Goal: Transaction & Acquisition: Subscribe to service/newsletter

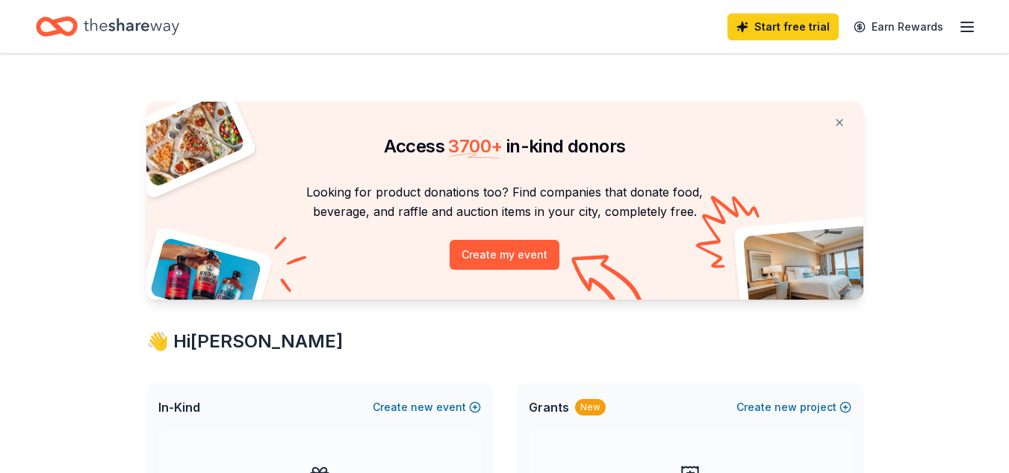
click at [967, 28] on icon "button" at bounding box center [968, 27] width 18 height 18
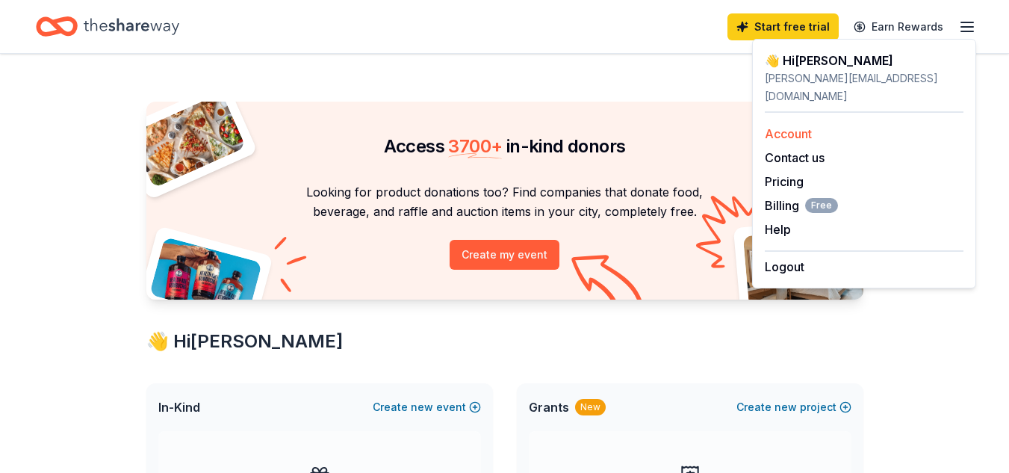
click at [788, 126] on link "Account" at bounding box center [788, 133] width 47 height 15
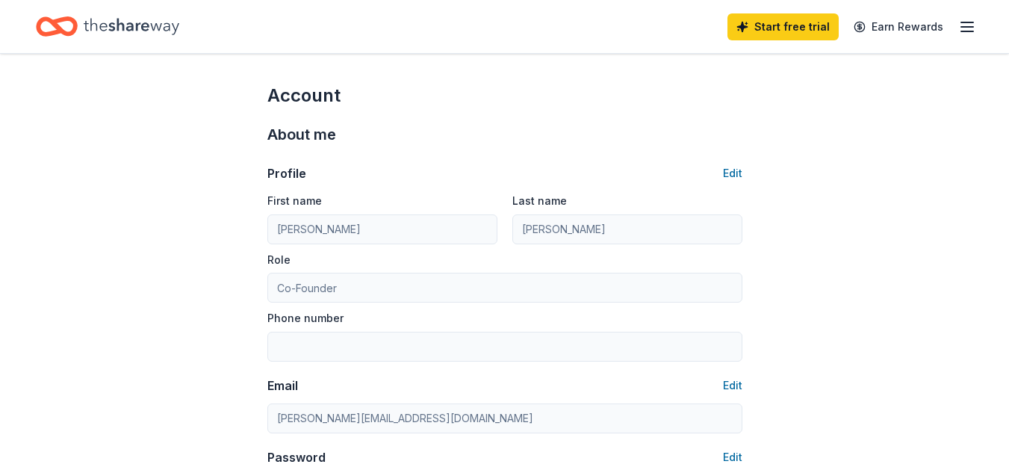
click at [716, 170] on div "Profile Edit" at bounding box center [504, 173] width 475 height 18
click at [731, 174] on button "Edit" at bounding box center [732, 173] width 19 height 18
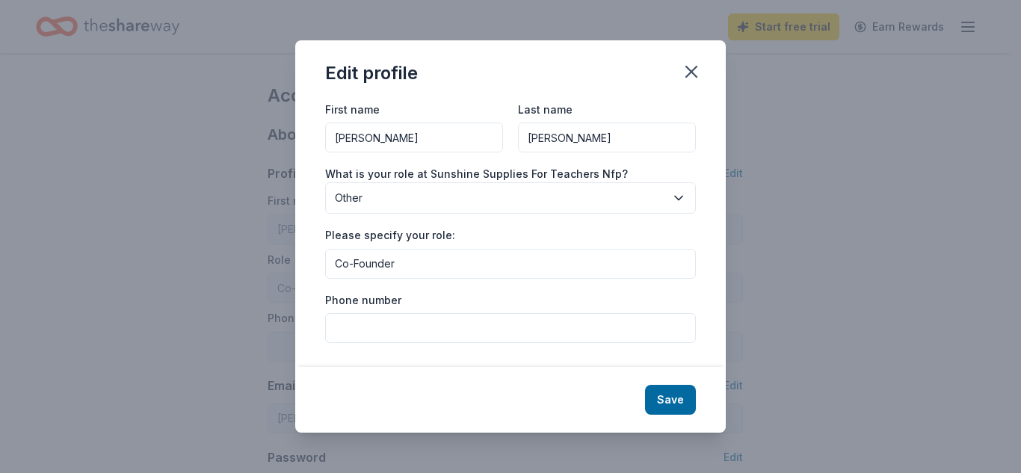
click at [415, 260] on input "Co-Founder" at bounding box center [510, 264] width 371 height 30
drag, startPoint x: 415, startPoint y: 260, endPoint x: 213, endPoint y: 241, distance: 203.3
click at [213, 241] on div "Edit profile First name [PERSON_NAME] Last name [PERSON_NAME] What is your role…" at bounding box center [510, 236] width 1021 height 473
type input "Board Member"
click at [669, 197] on button "Other" at bounding box center [510, 197] width 371 height 31
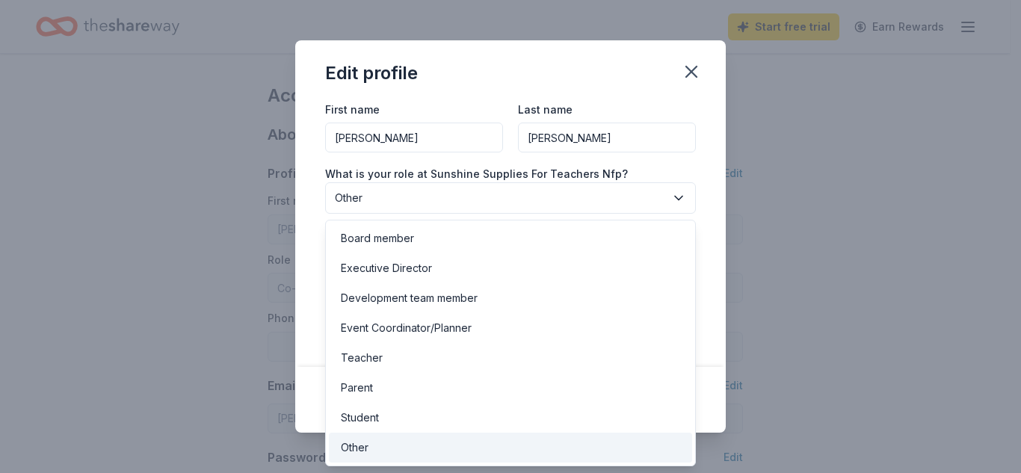
click at [669, 197] on button "Other" at bounding box center [510, 197] width 371 height 31
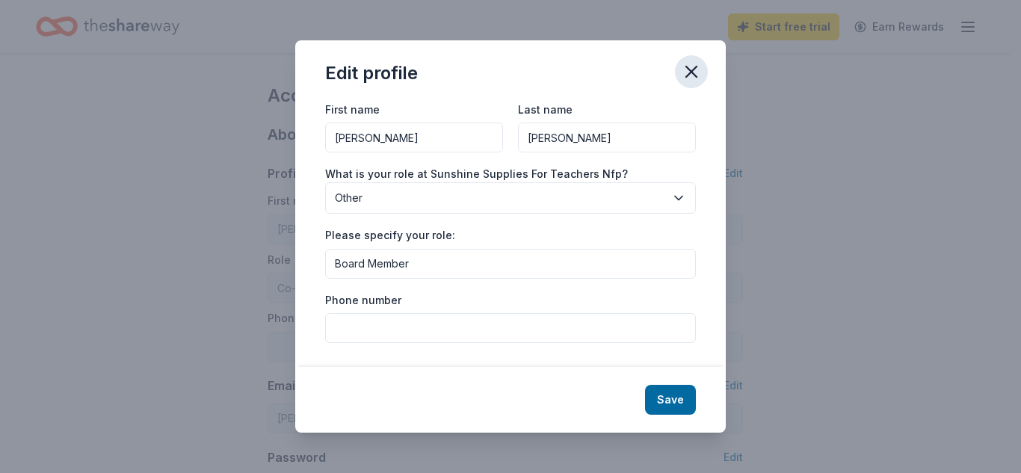
click at [687, 61] on icon "button" at bounding box center [691, 71] width 21 height 21
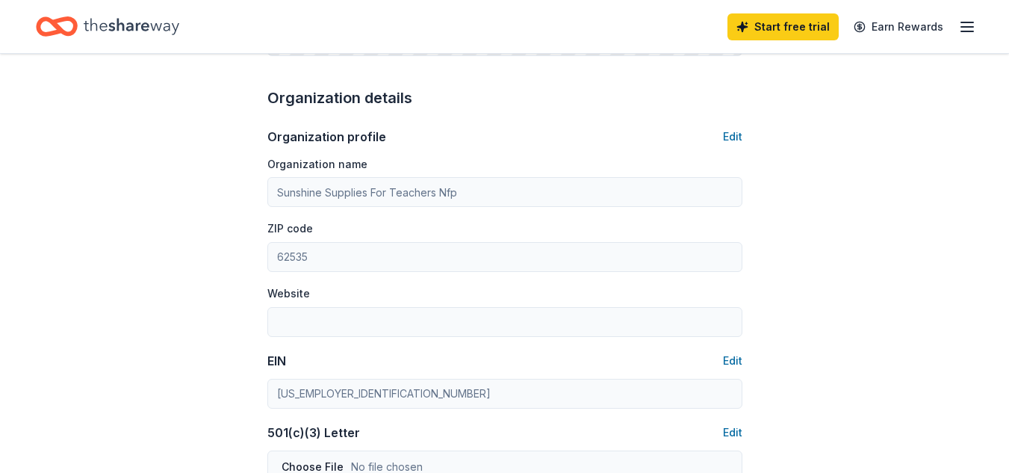
scroll to position [459, 0]
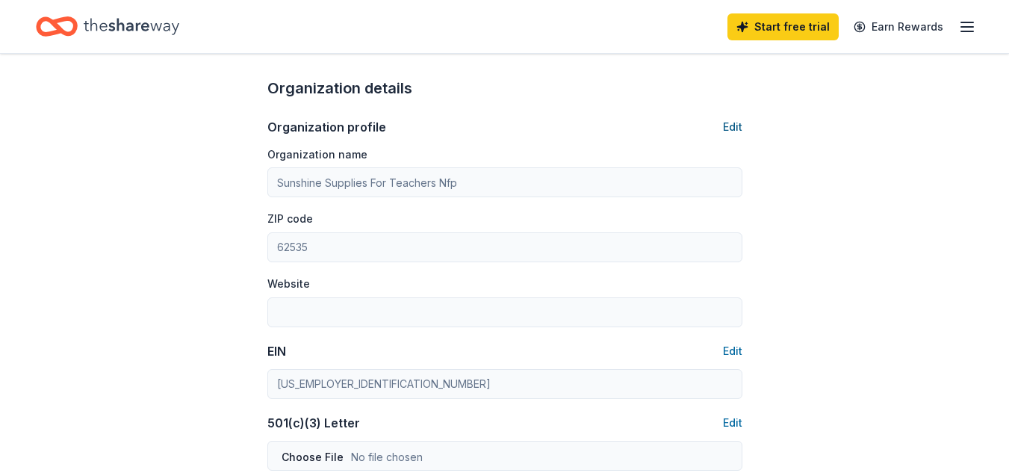
click at [739, 120] on button "Edit" at bounding box center [732, 127] width 19 height 18
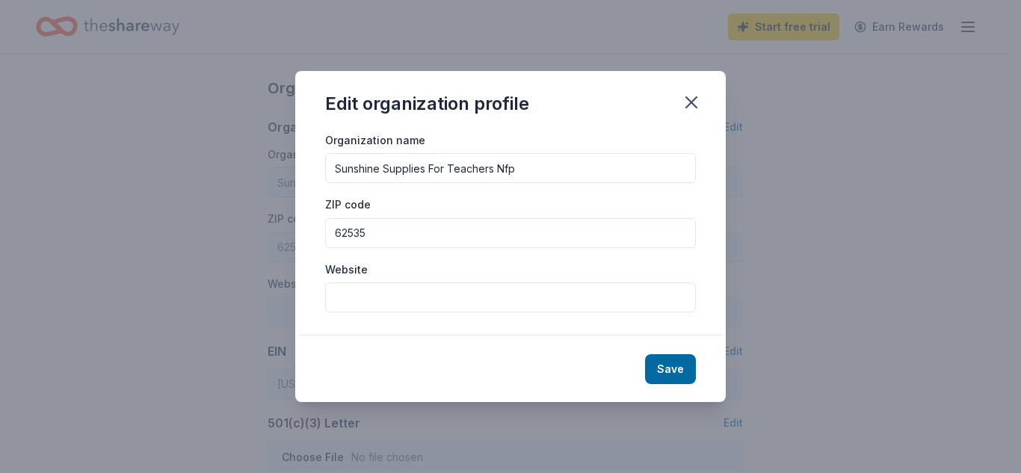
drag, startPoint x: 537, startPoint y: 167, endPoint x: 293, endPoint y: 146, distance: 245.1
click at [293, 146] on div "Edit organization profile Organization name Sunshine Supplies For Teachers Nfp …" at bounding box center [510, 236] width 1021 height 473
click at [689, 102] on icon "button" at bounding box center [691, 102] width 21 height 21
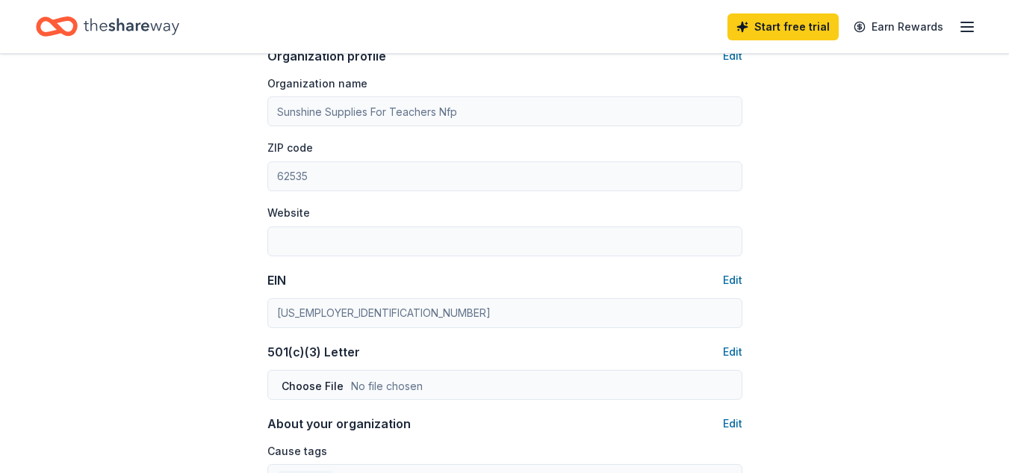
scroll to position [527, 0]
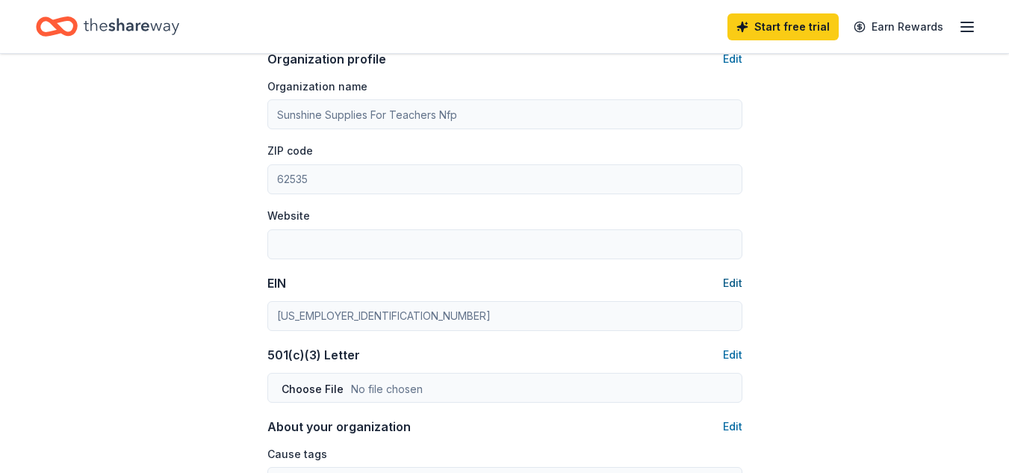
click at [739, 277] on button "Edit" at bounding box center [732, 283] width 19 height 18
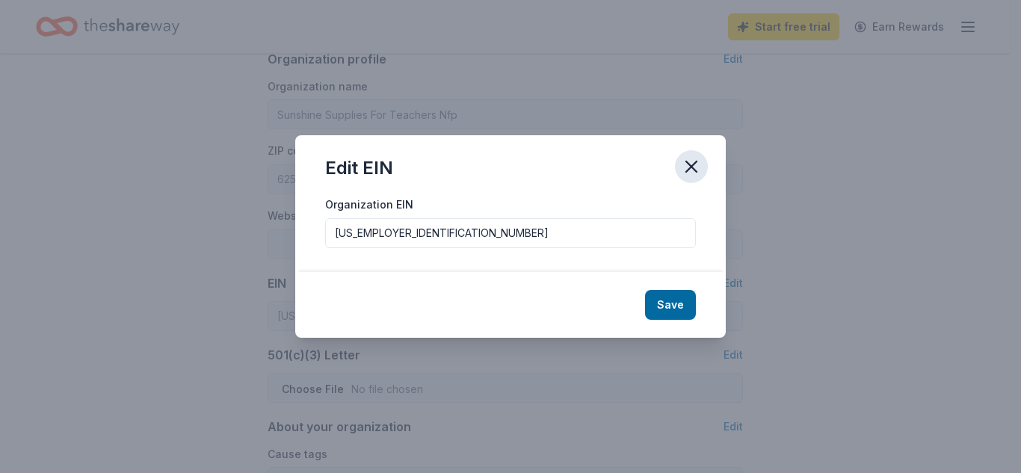
click at [698, 173] on icon "button" at bounding box center [691, 166] width 21 height 21
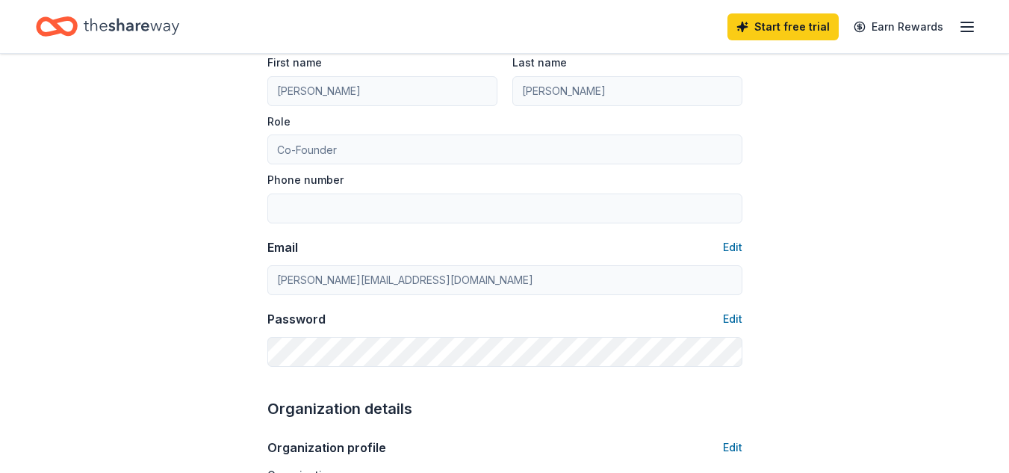
scroll to position [0, 0]
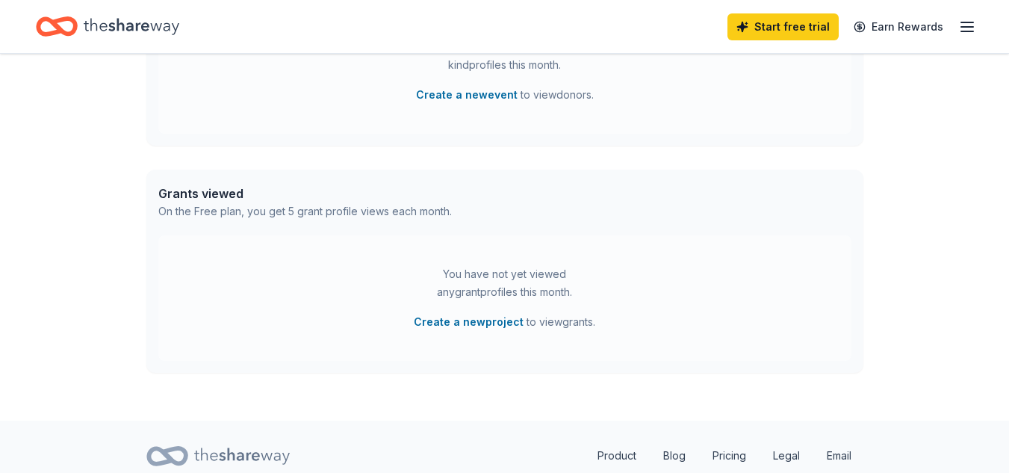
scroll to position [732, 0]
click at [721, 454] on link "Pricing" at bounding box center [730, 457] width 58 height 30
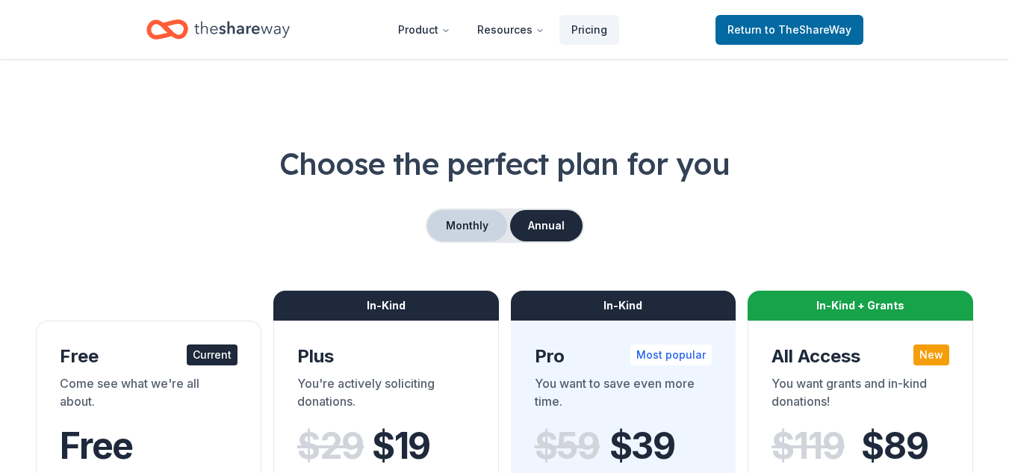
click at [466, 213] on button "Monthly" at bounding box center [467, 225] width 80 height 31
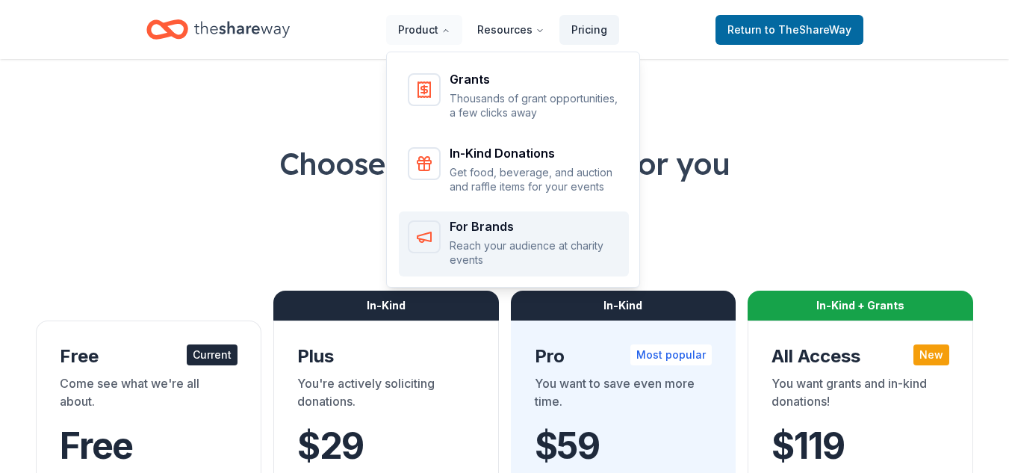
click at [501, 243] on p "Reach your audience at charity events" at bounding box center [535, 252] width 170 height 29
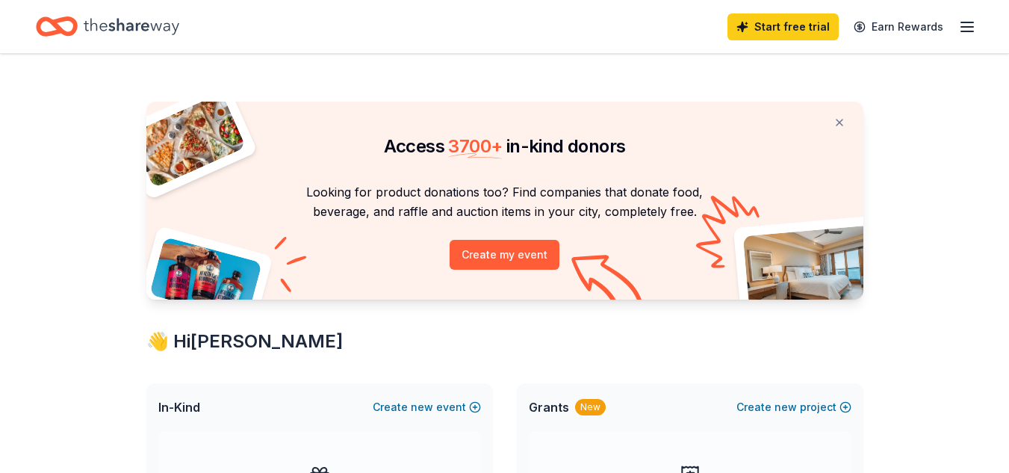
drag, startPoint x: 967, startPoint y: 4, endPoint x: 611, endPoint y: 60, distance: 360.7
click at [976, 28] on icon "button" at bounding box center [968, 27] width 18 height 18
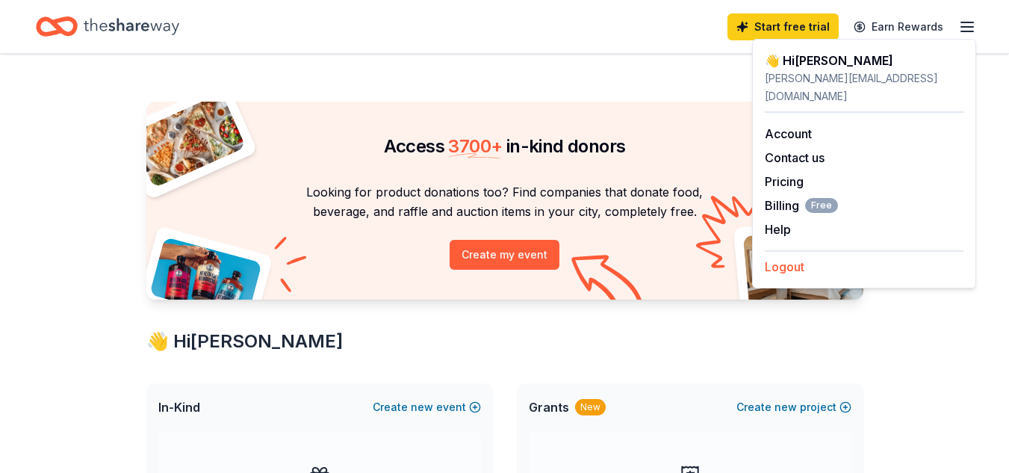
click at [790, 258] on button "Logout" at bounding box center [785, 267] width 40 height 18
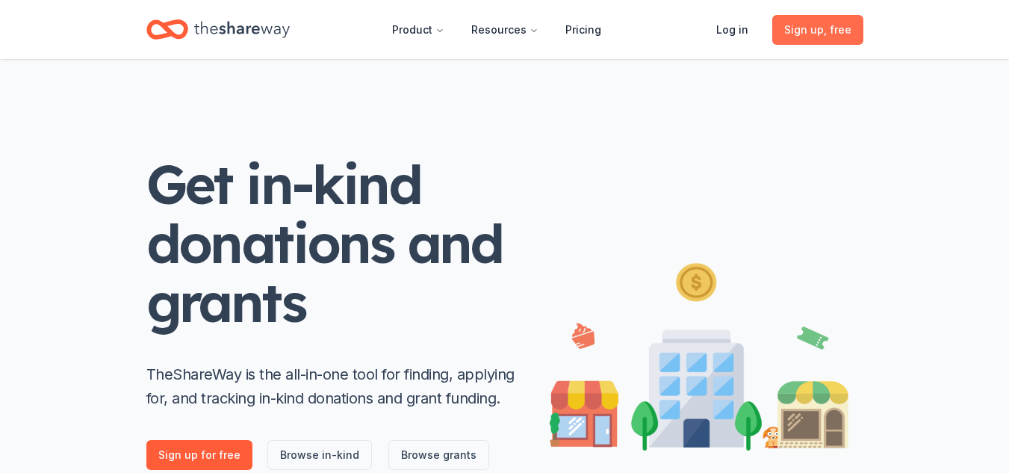
click at [822, 28] on span "Sign up , free" at bounding box center [817, 30] width 67 height 18
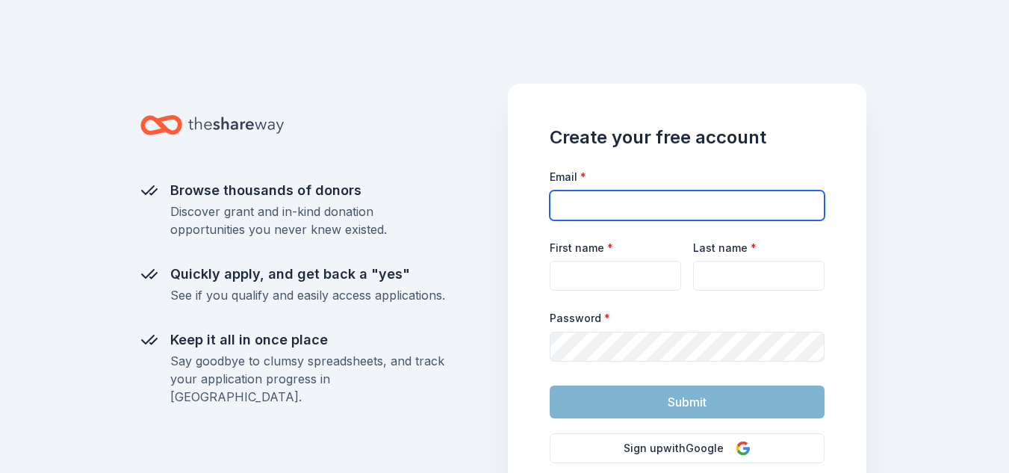
click at [592, 209] on input "Email *" at bounding box center [687, 206] width 275 height 30
type input "mffoundation@mfschools.net"
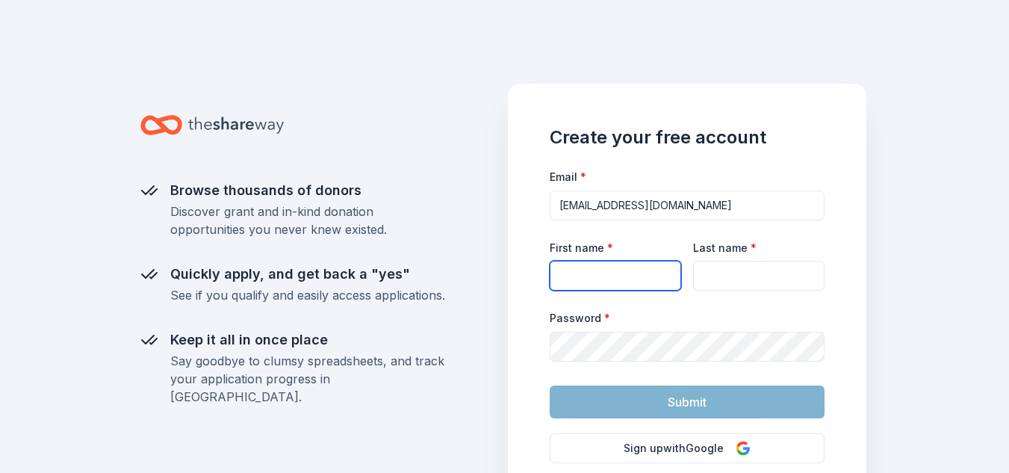
click at [621, 282] on input "First name *" at bounding box center [615, 276] width 131 height 30
type input "Tina"
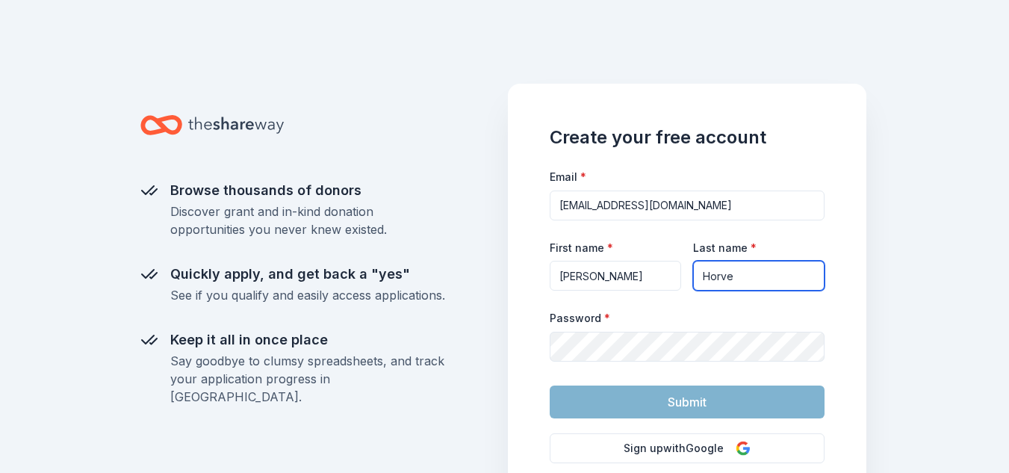
type input "Horve"
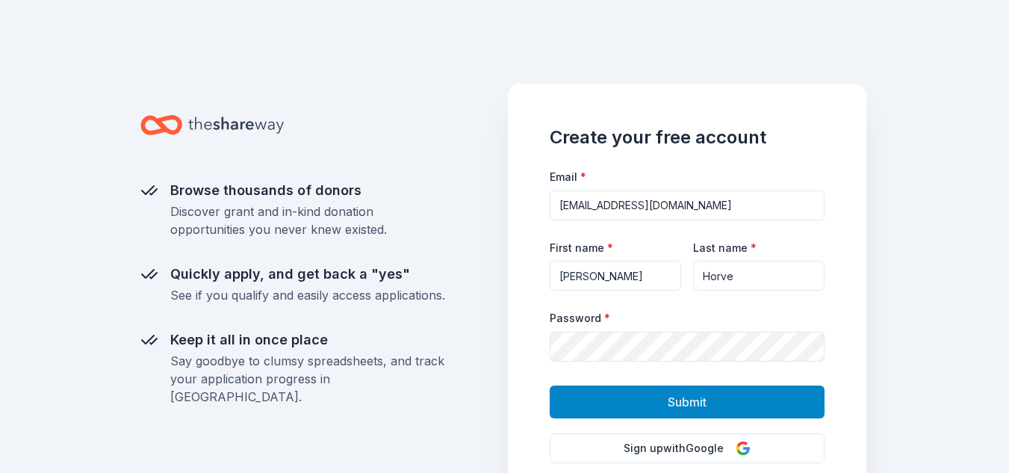
click at [651, 395] on button "Submit" at bounding box center [687, 401] width 275 height 33
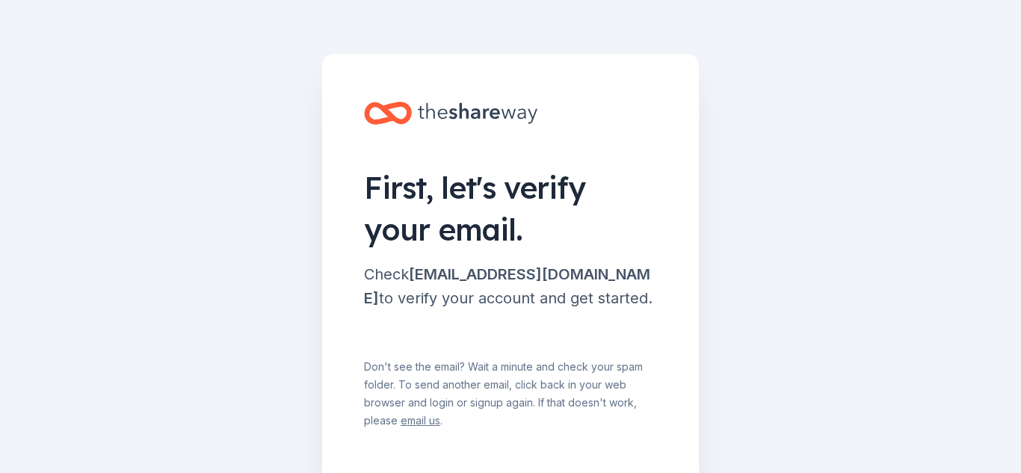
scroll to position [106, 0]
